Goal: Information Seeking & Learning: Check status

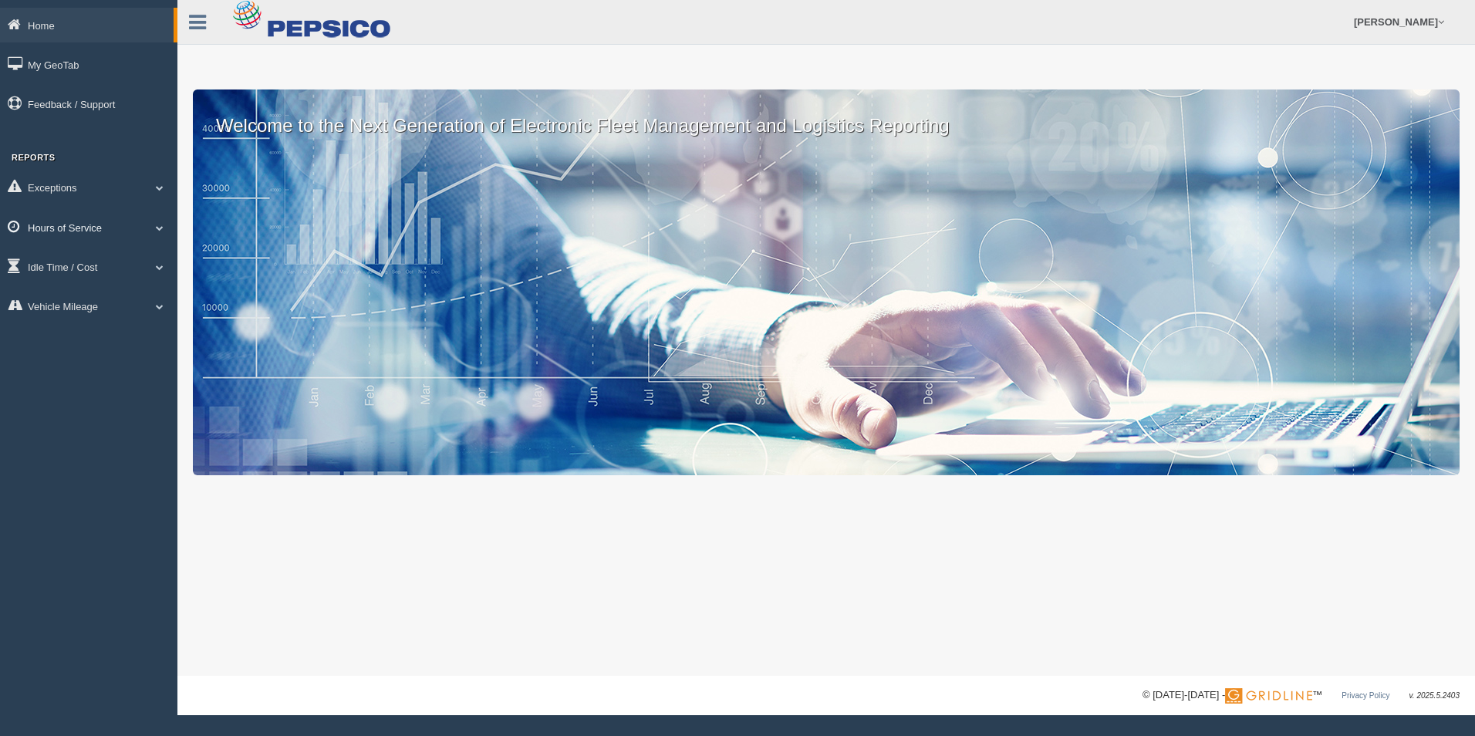
click at [110, 230] on link "Hours of Service" at bounding box center [88, 227] width 177 height 35
click at [116, 311] on link "HOS Violations" at bounding box center [101, 318] width 146 height 28
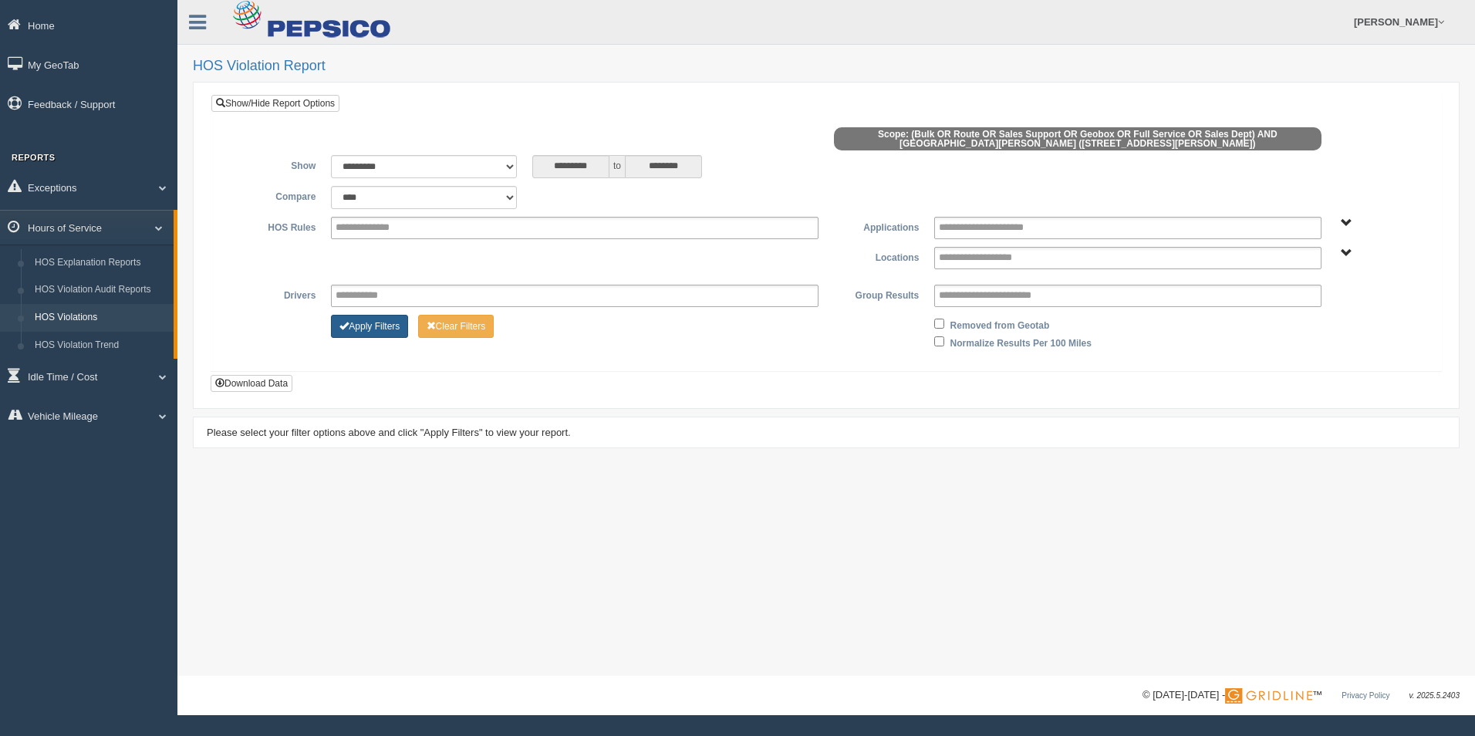
click at [363, 327] on button "Apply Filters" at bounding box center [369, 326] width 77 height 23
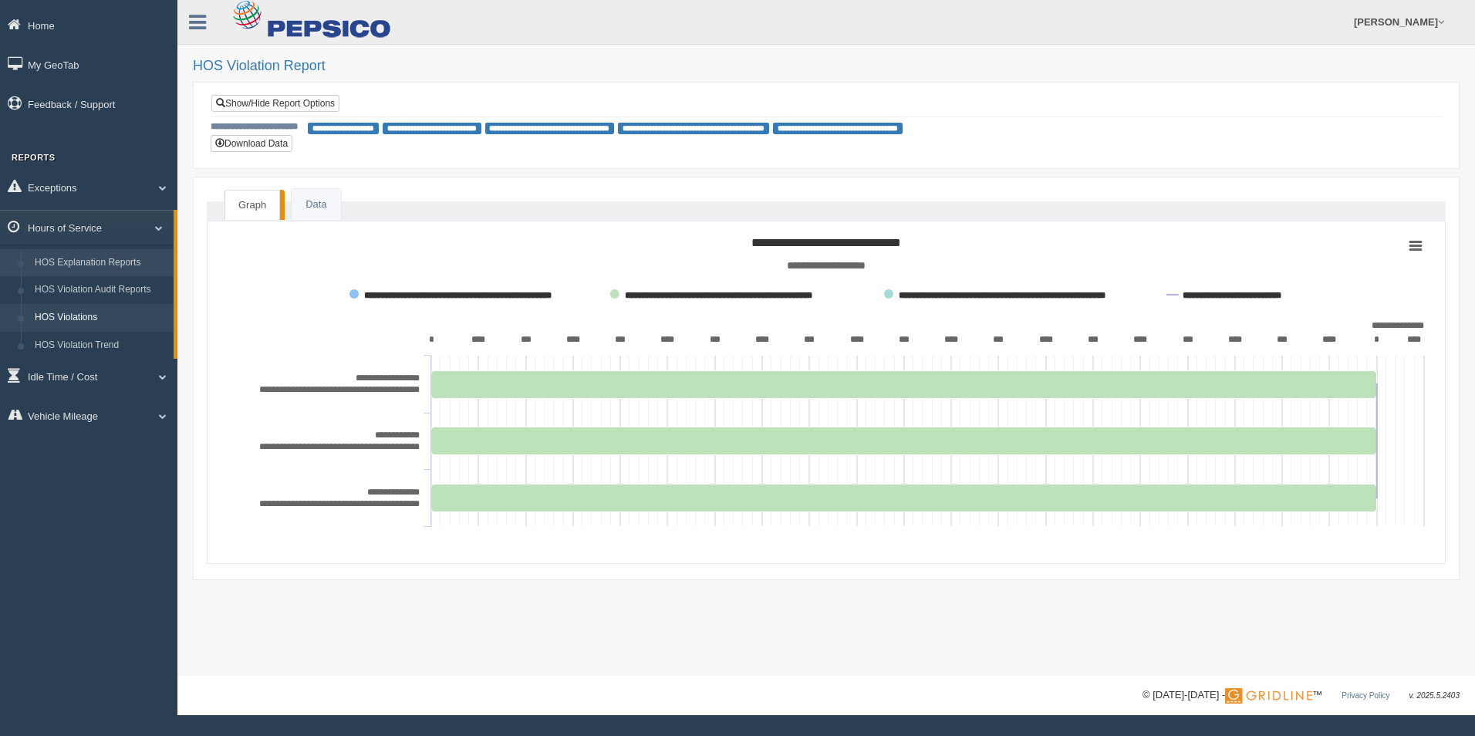
click at [135, 260] on link "HOS Explanation Reports" at bounding box center [101, 263] width 146 height 28
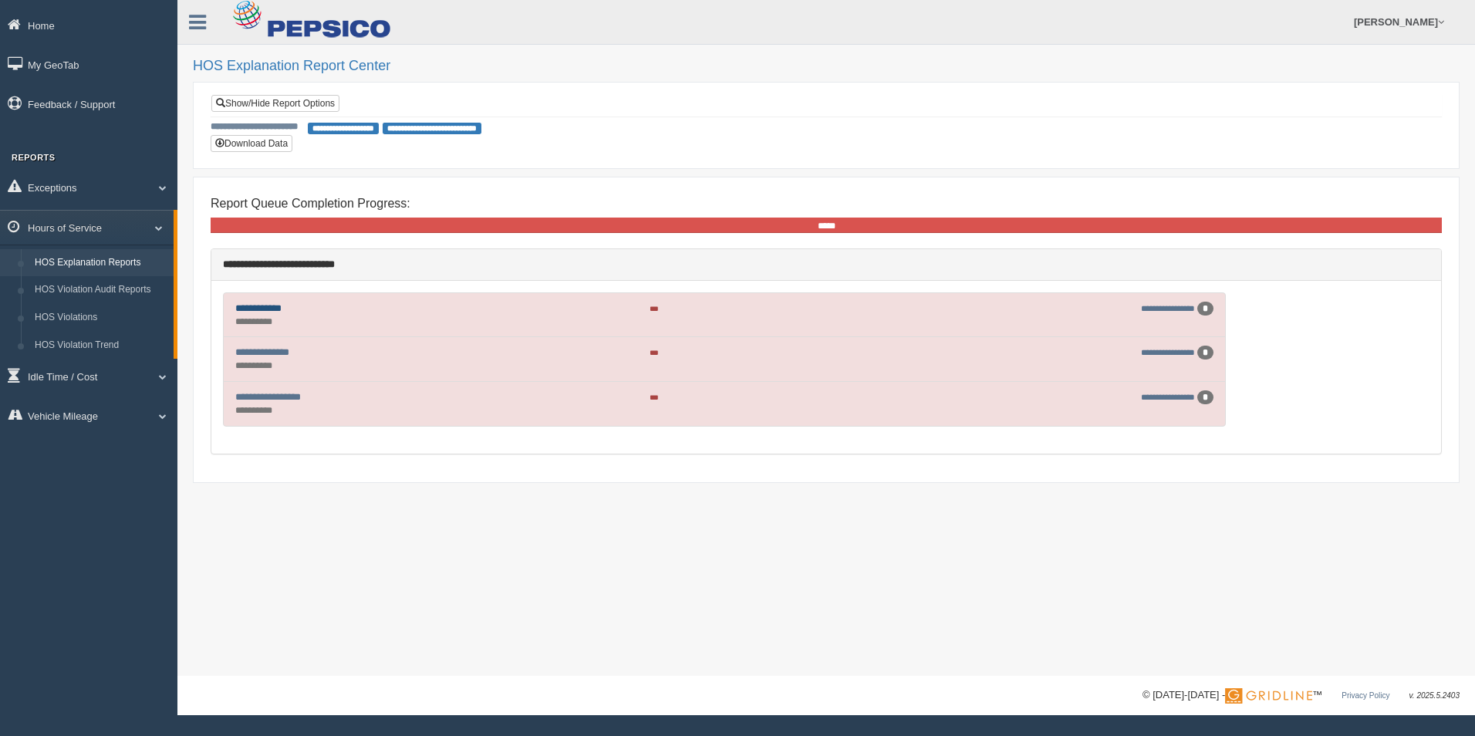
click at [268, 308] on link "**********" at bounding box center [258, 308] width 46 height 10
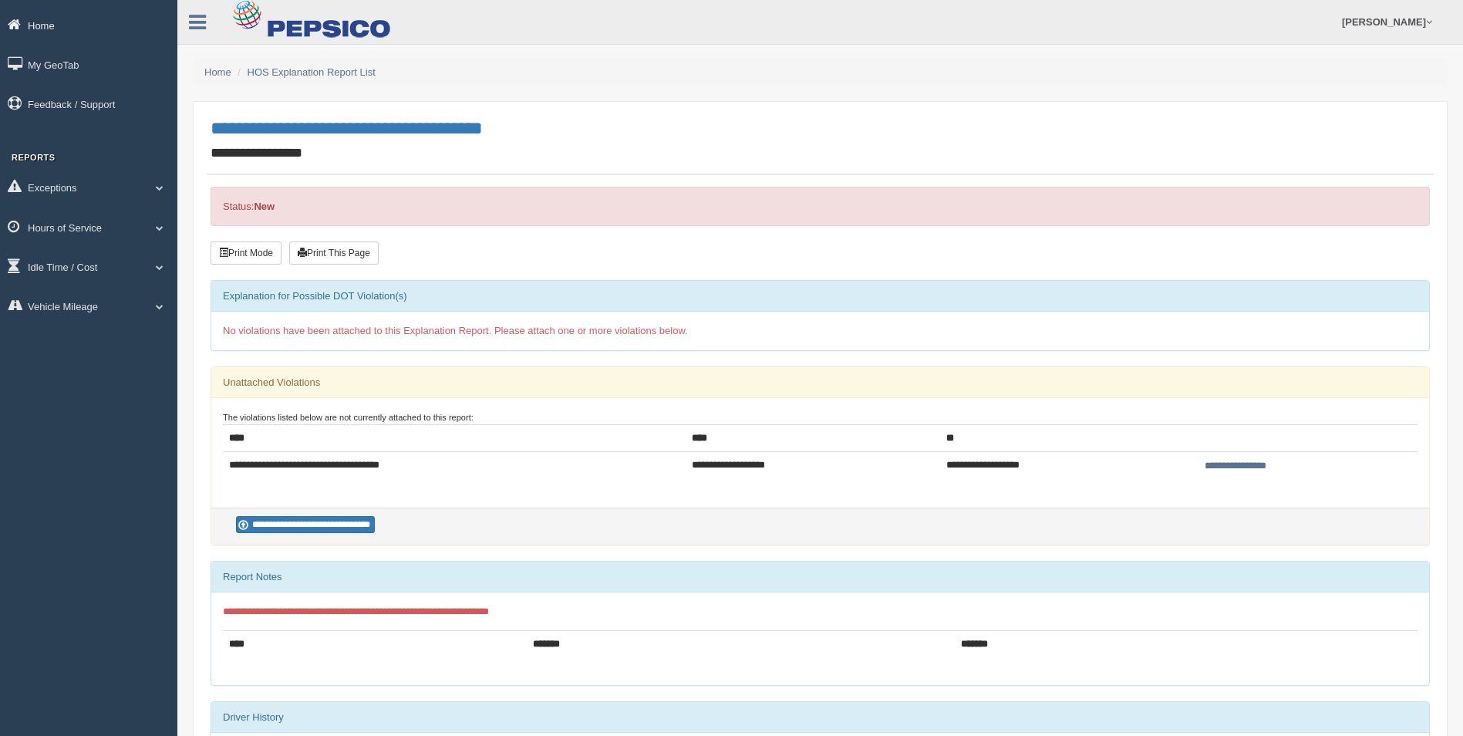
click at [61, 22] on link "Home" at bounding box center [88, 25] width 177 height 35
